Goal: Ask a question

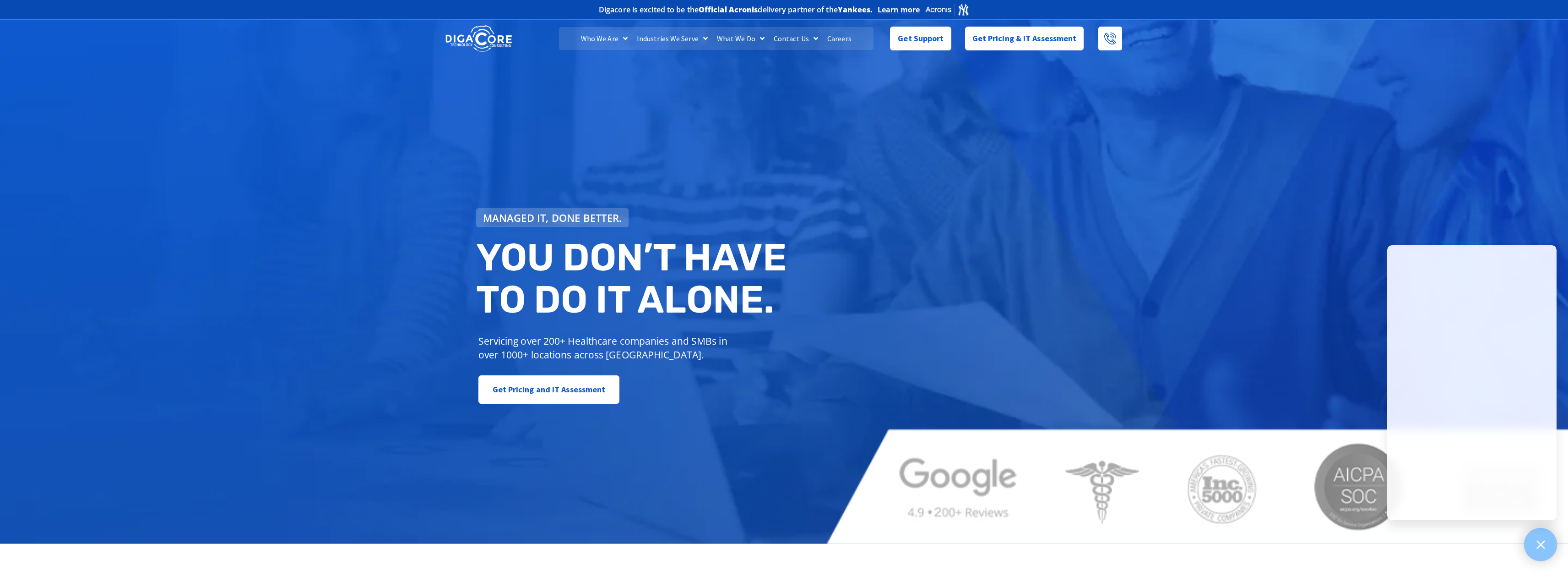
click at [1535, 540] on div at bounding box center [1541, 544] width 33 height 34
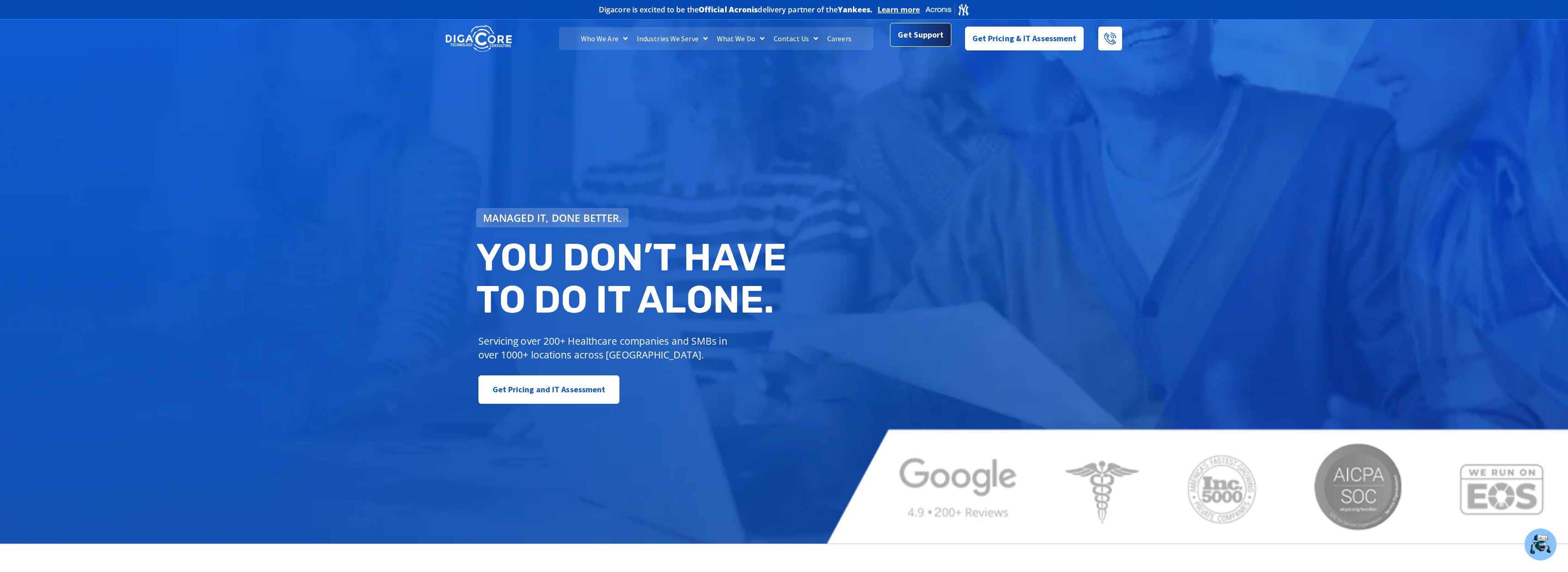
click at [931, 33] on span "Get Support" at bounding box center [920, 35] width 46 height 18
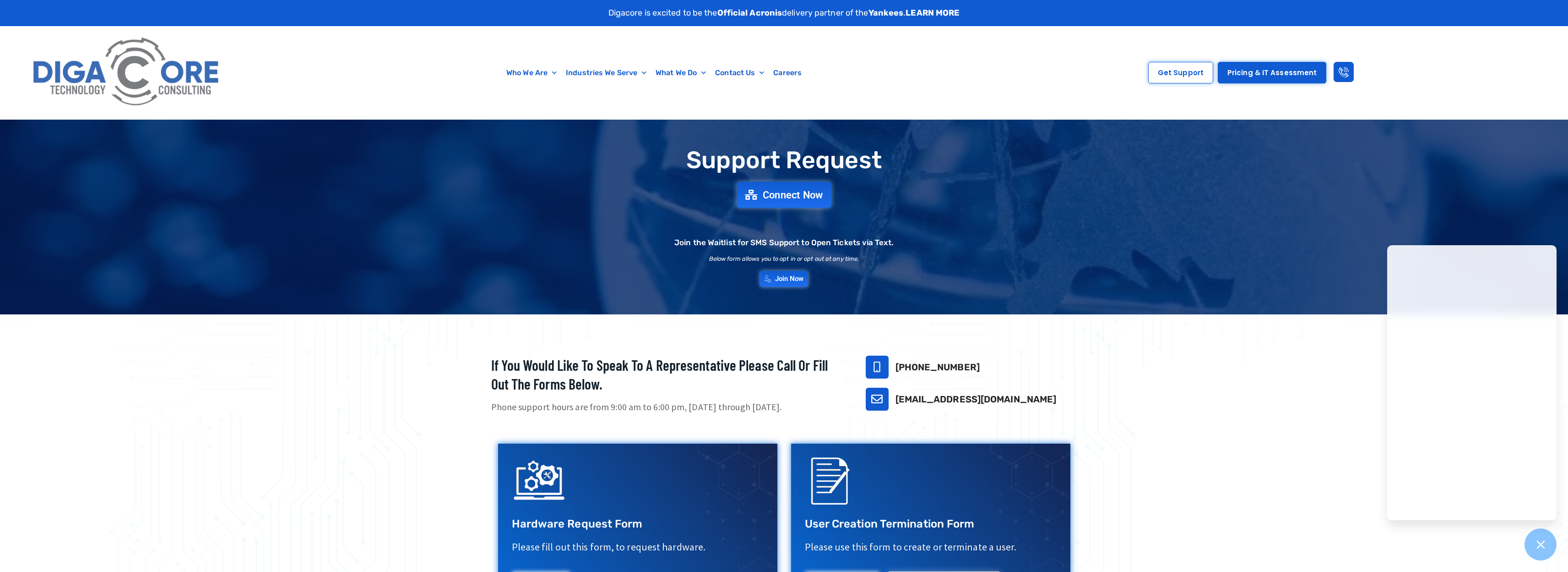
click at [780, 196] on span "Connect Now" at bounding box center [793, 194] width 60 height 10
